Goal: Task Accomplishment & Management: Use online tool/utility

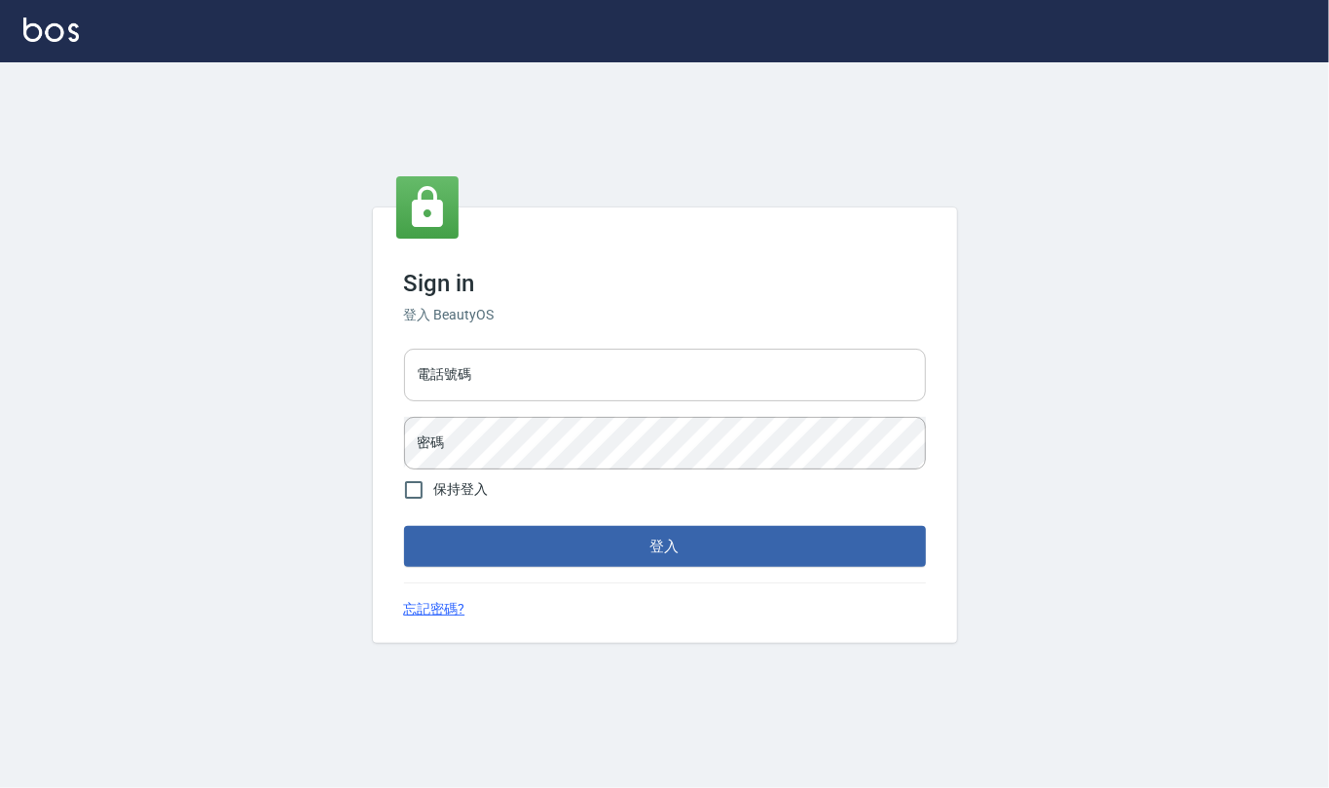
click at [653, 391] on input "電話號碼" at bounding box center [665, 375] width 522 height 53
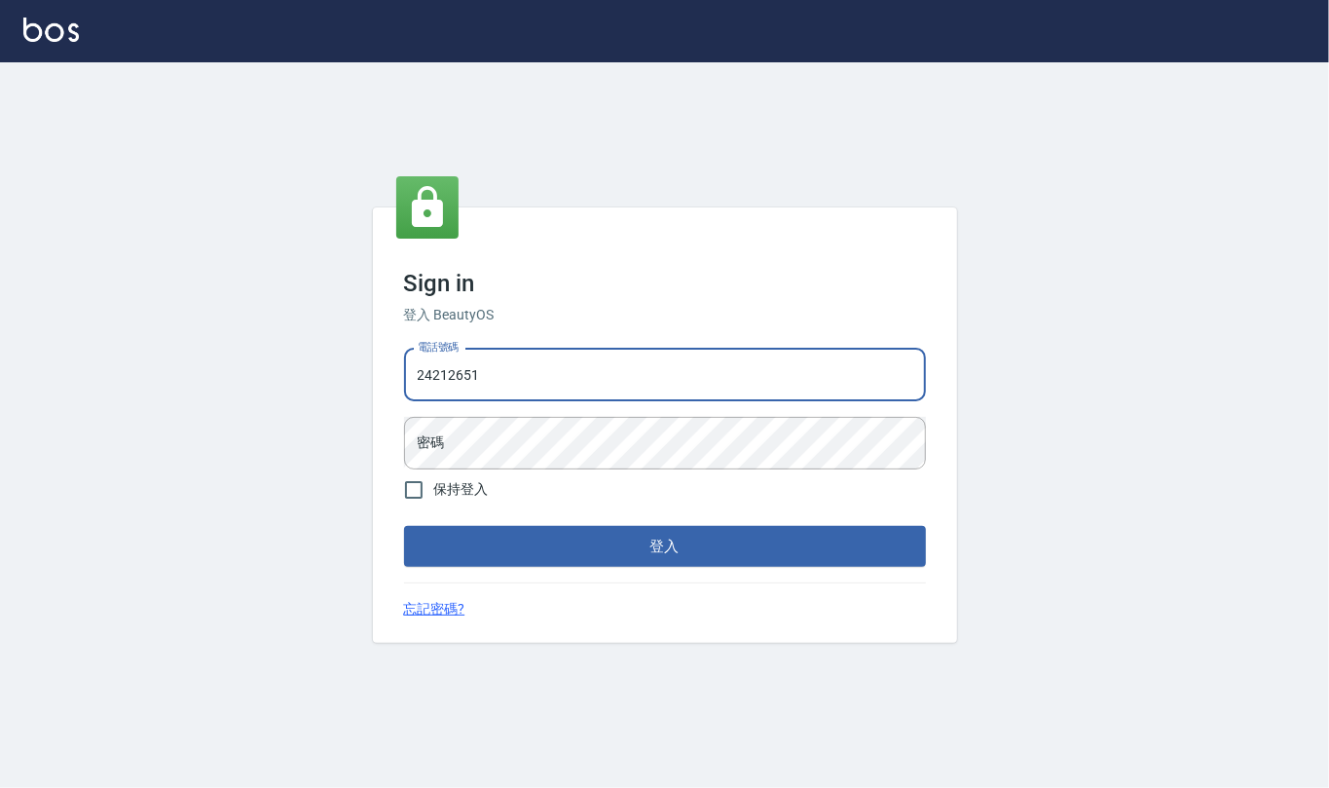
type input "24212651"
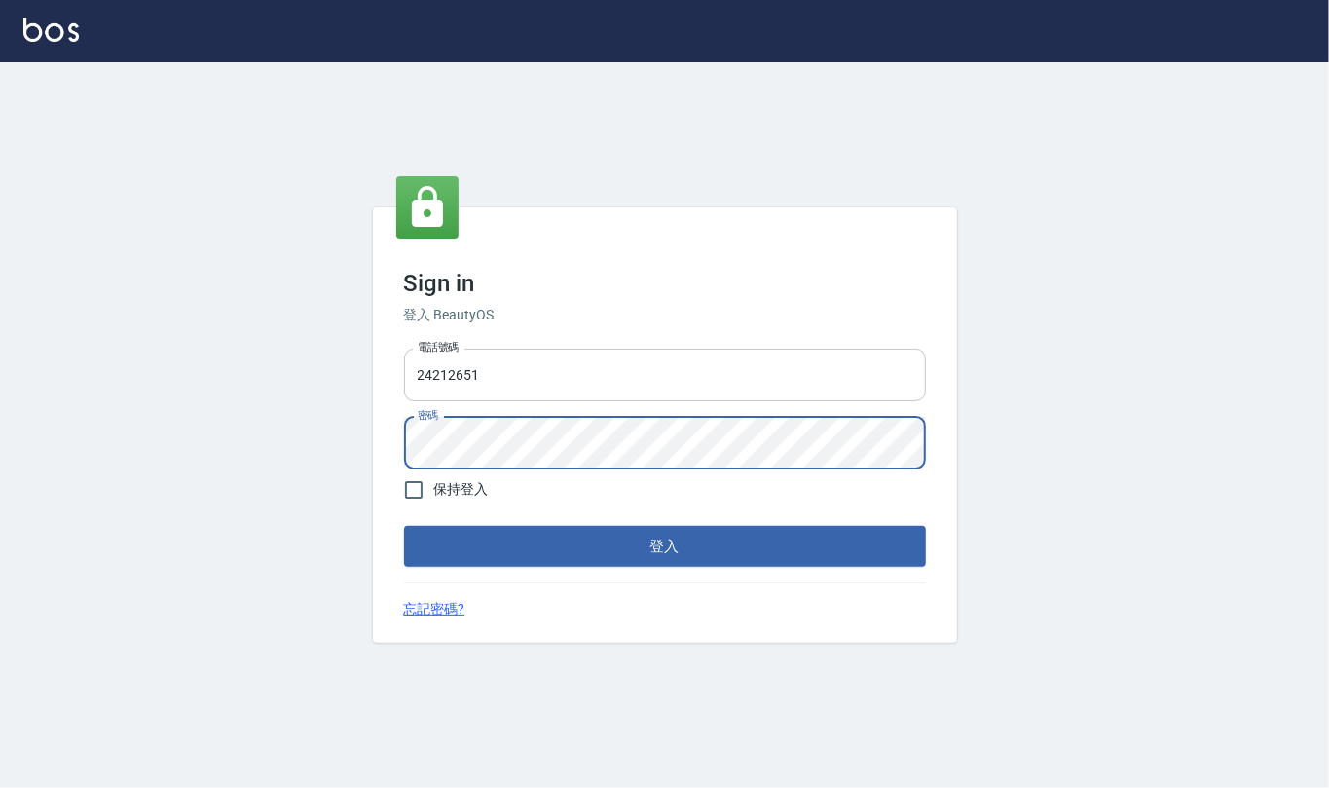
click at [404, 526] on button "登入" at bounding box center [665, 546] width 522 height 41
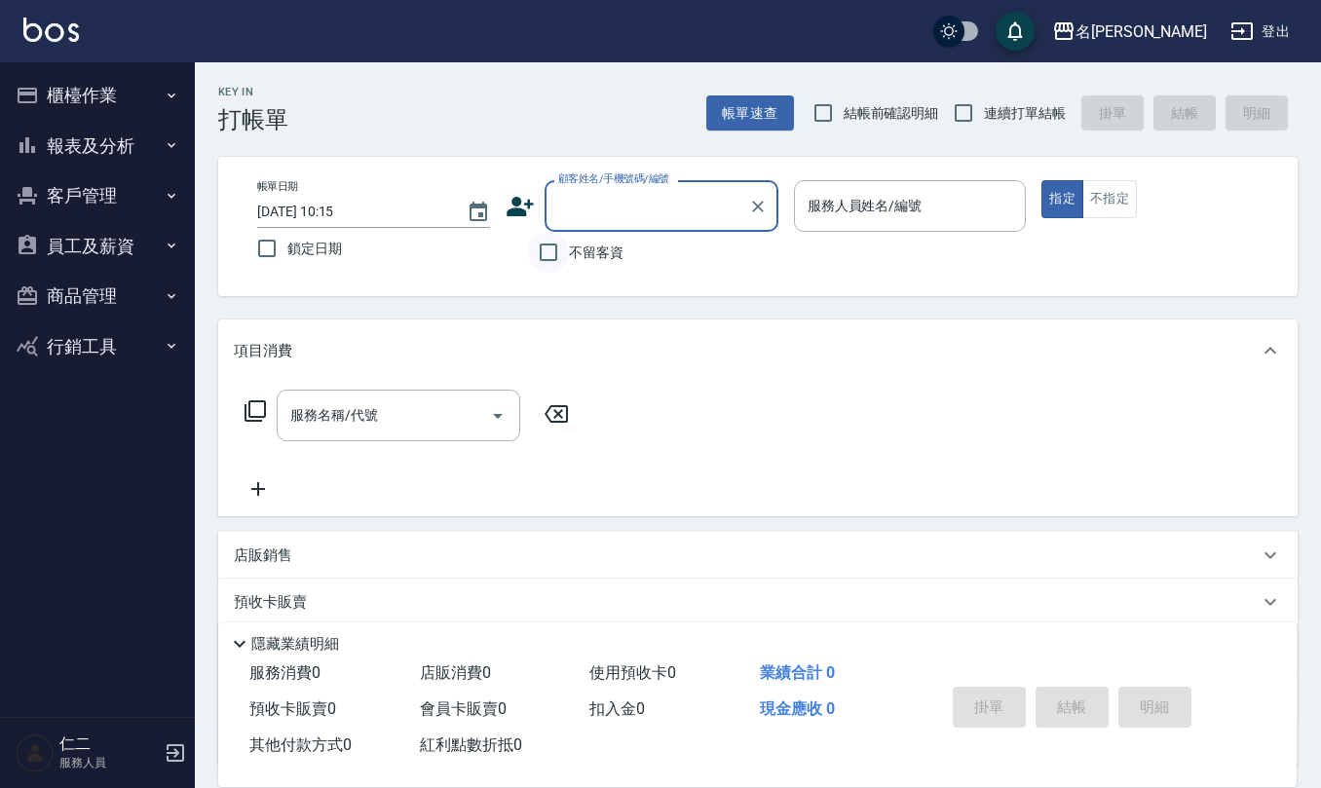
click at [554, 254] on input "不留客資" at bounding box center [548, 252] width 41 height 41
checkbox input "true"
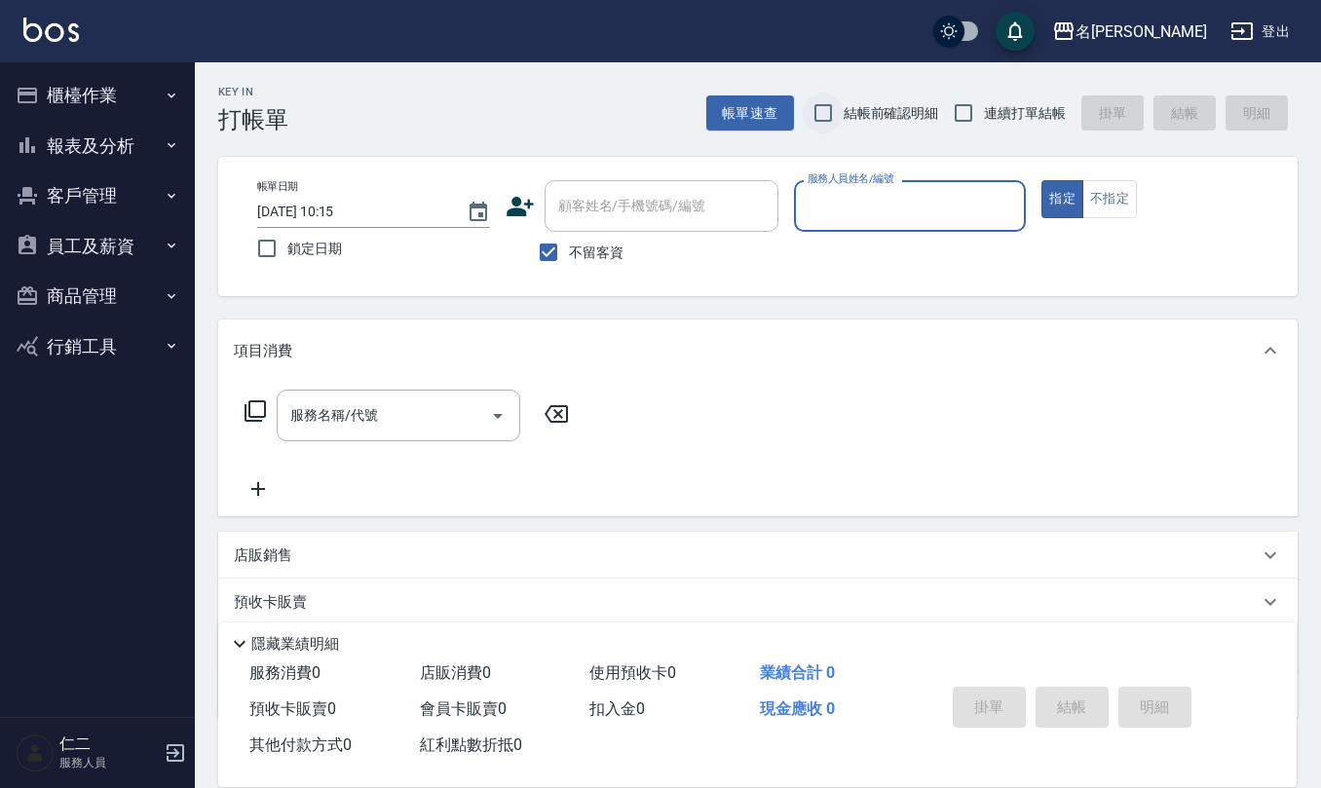
click at [820, 119] on input "結帳前確認明細" at bounding box center [823, 113] width 41 height 41
checkbox input "true"
click at [972, 111] on input "連續打單結帳" at bounding box center [963, 113] width 41 height 41
checkbox input "true"
click at [897, 206] on div "服務人員姓名/編號 服務人員姓名/編號" at bounding box center [910, 206] width 233 height 52
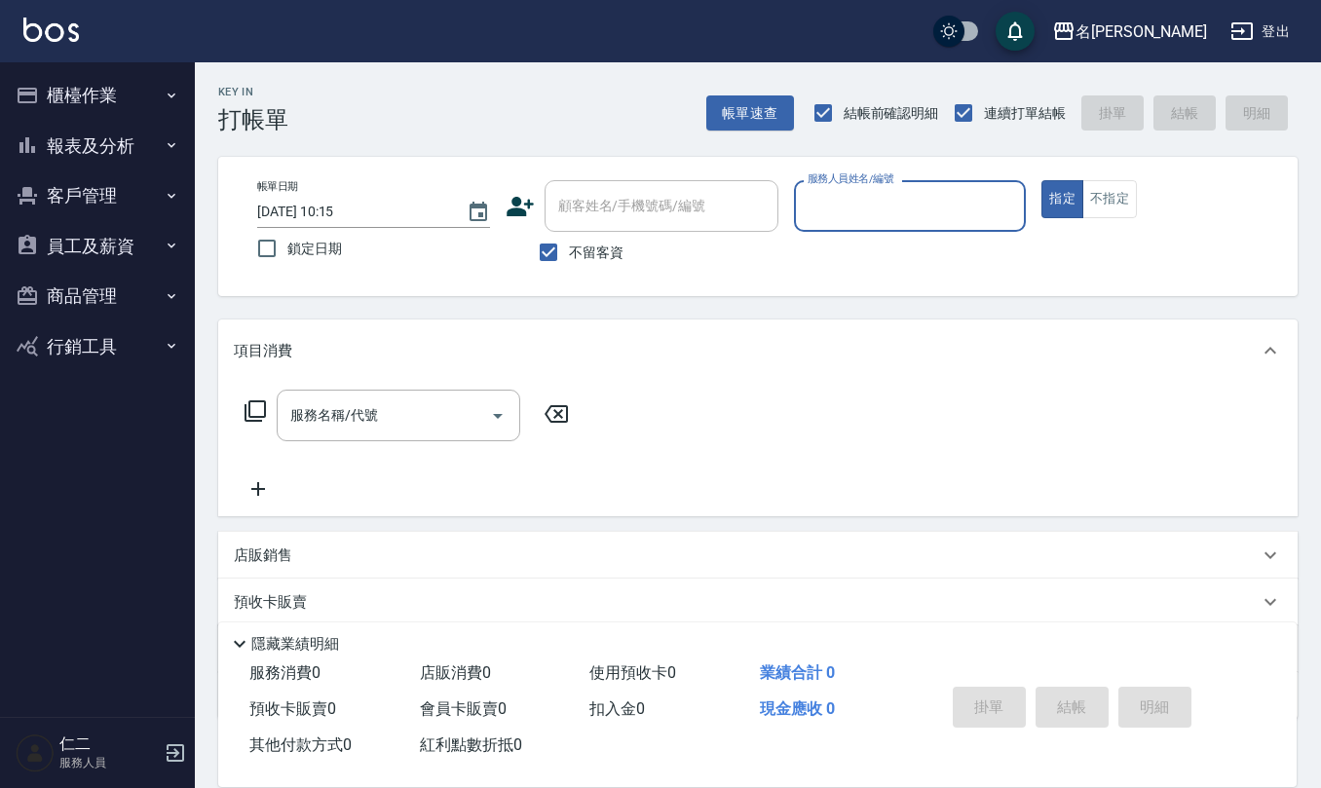
click at [897, 206] on input "服務人員姓名/編號" at bounding box center [910, 206] width 215 height 34
